Goal: Task Accomplishment & Management: Manage account settings

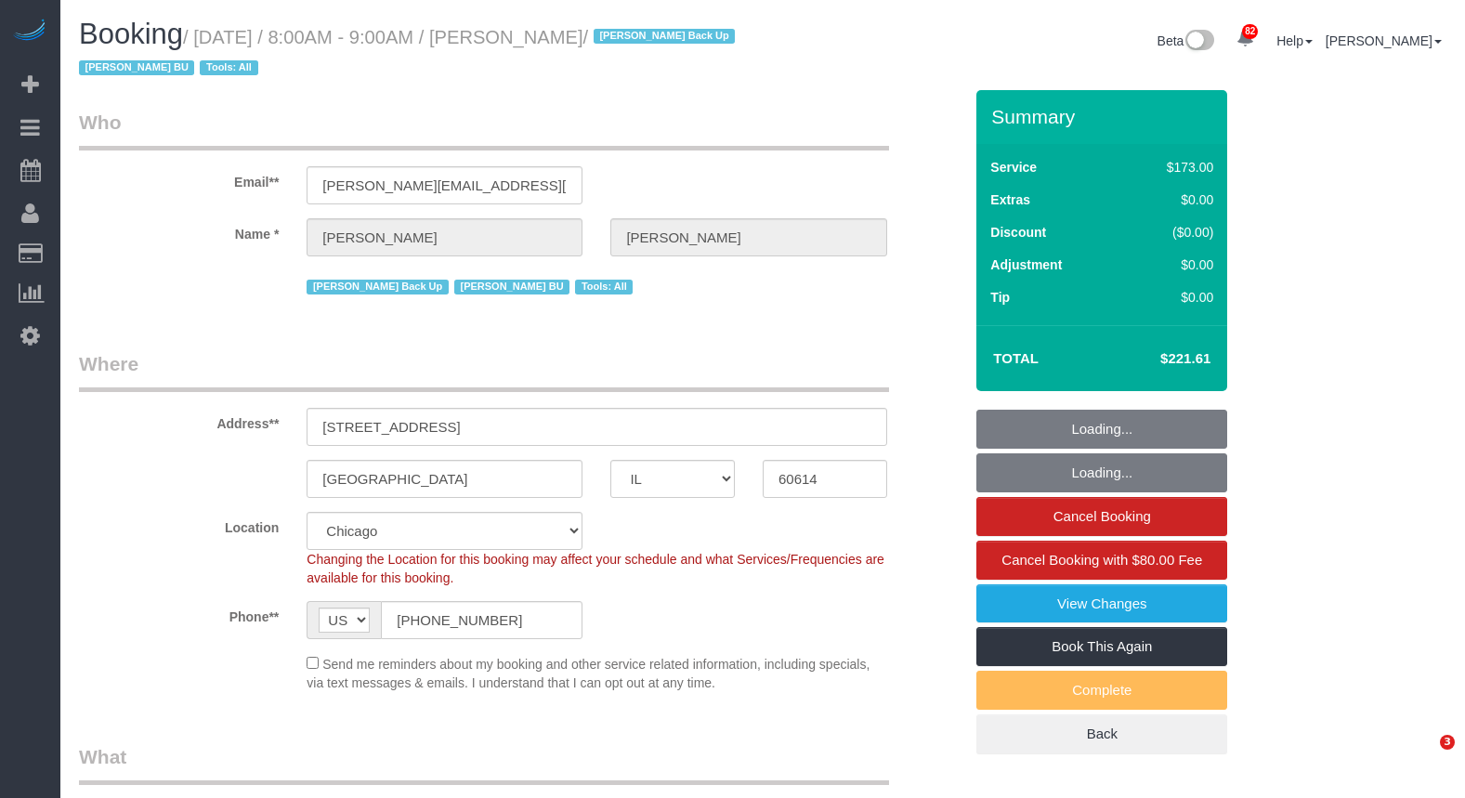
select select "IL"
select select "3"
select select "spot1"
select select "number:1"
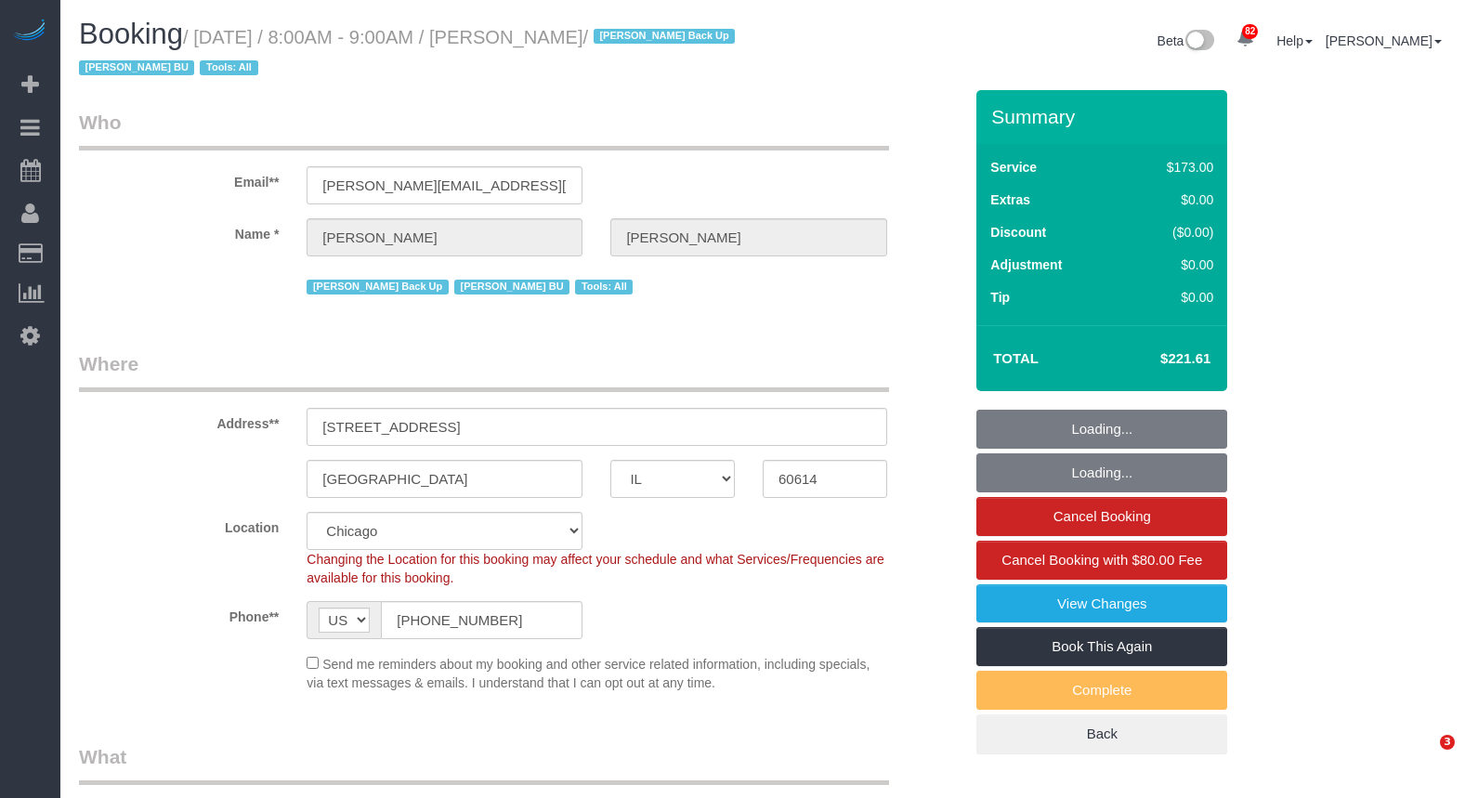
select select "number:58"
select select "number:139"
select select "number:104"
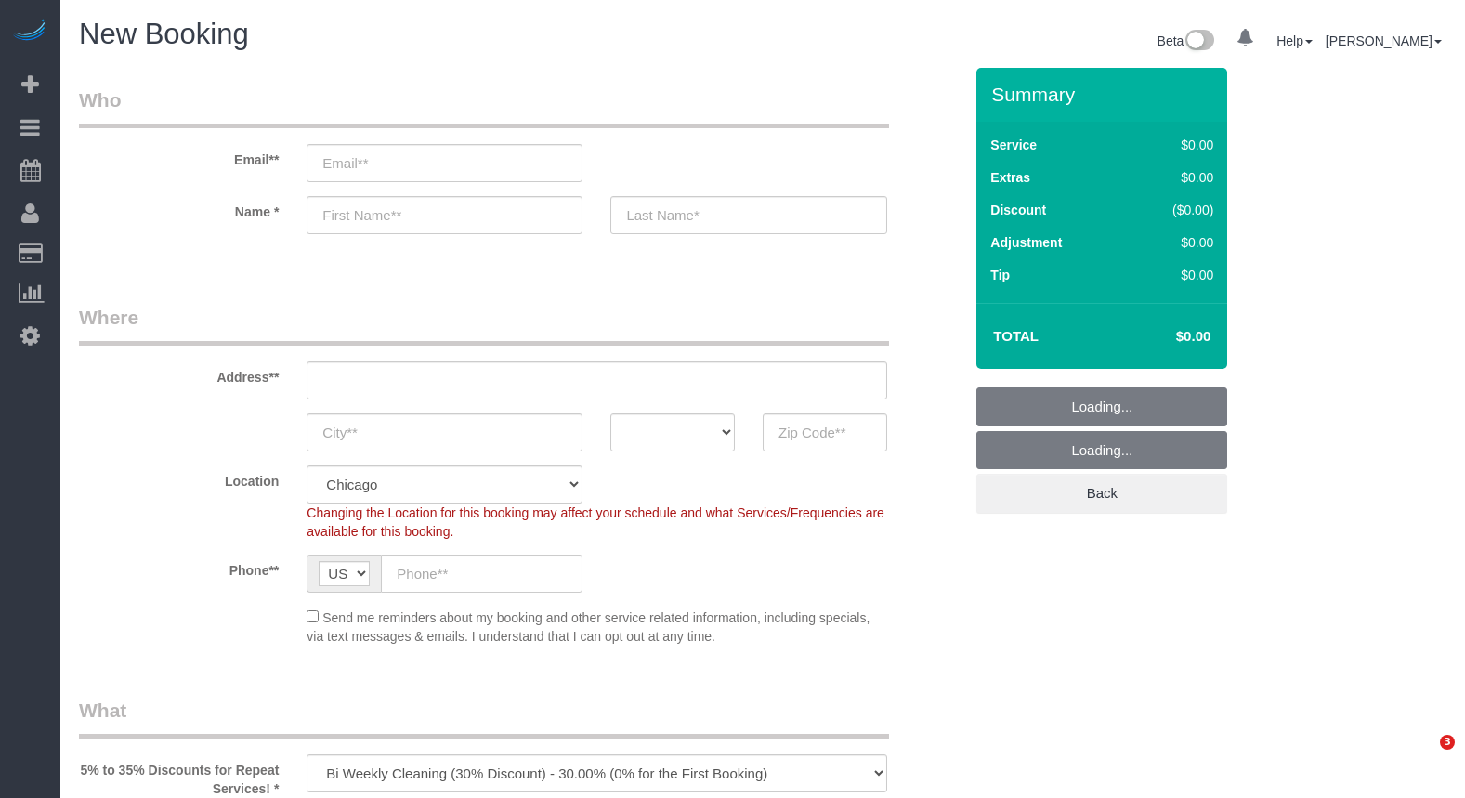
select select "512"
